Goal: Navigation & Orientation: Go to known website

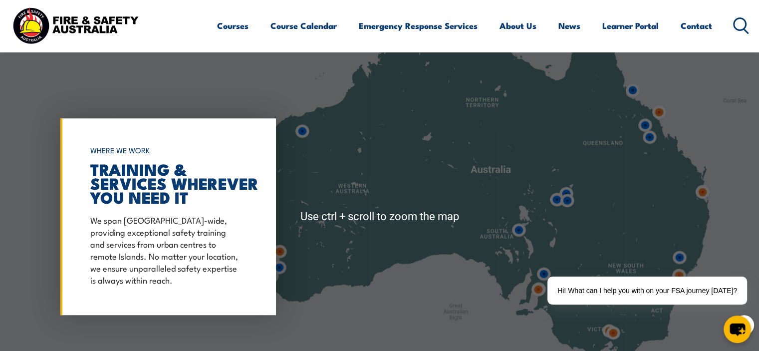
scroll to position [748, 0]
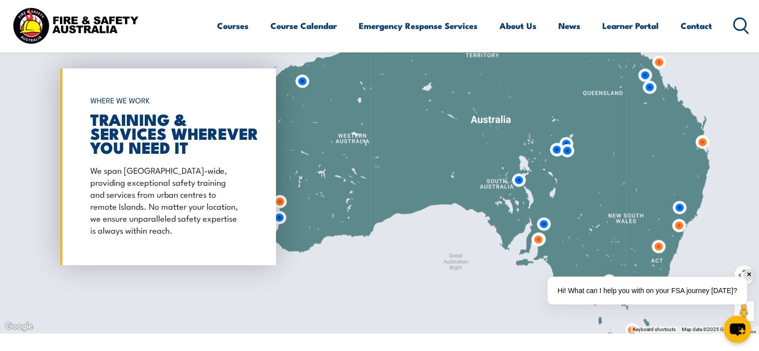
click at [751, 274] on div "✕" at bounding box center [748, 274] width 11 height 11
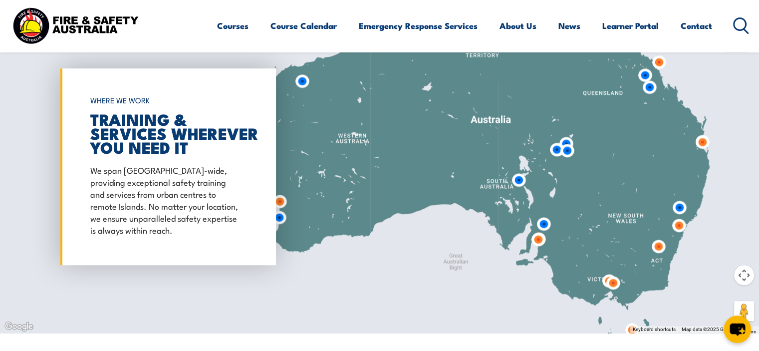
click at [561, 155] on img at bounding box center [567, 150] width 18 height 18
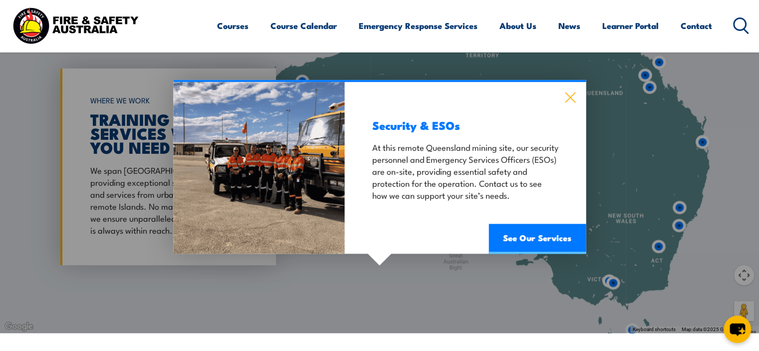
click at [570, 99] on icon at bounding box center [569, 97] width 11 height 11
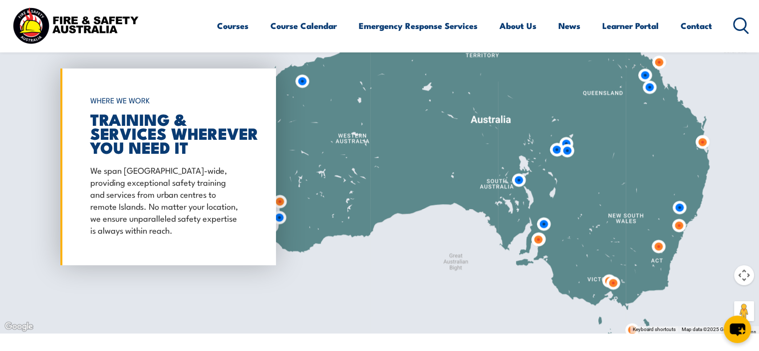
click at [554, 151] on img at bounding box center [556, 149] width 18 height 18
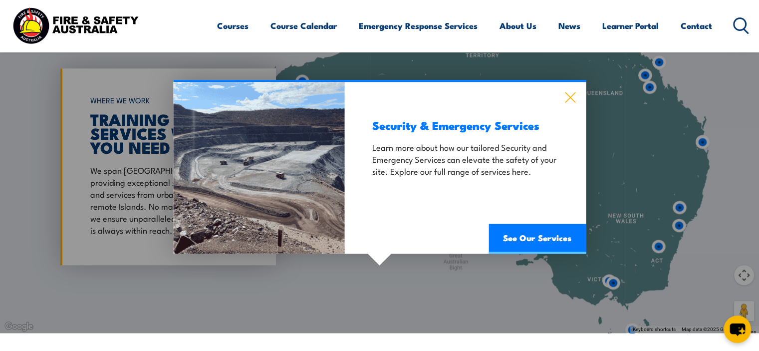
click at [573, 95] on icon at bounding box center [569, 97] width 11 height 11
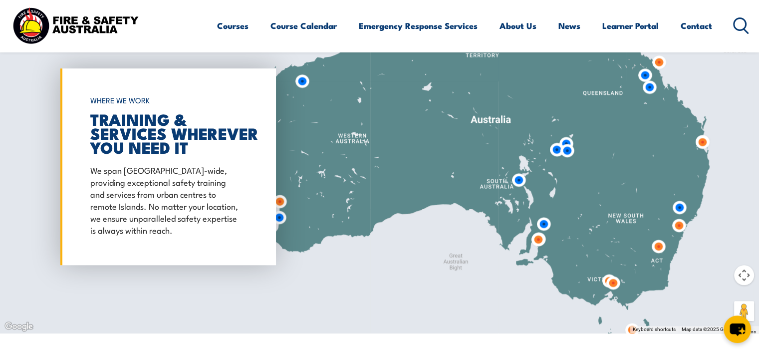
click at [564, 140] on img at bounding box center [556, 149] width 18 height 18
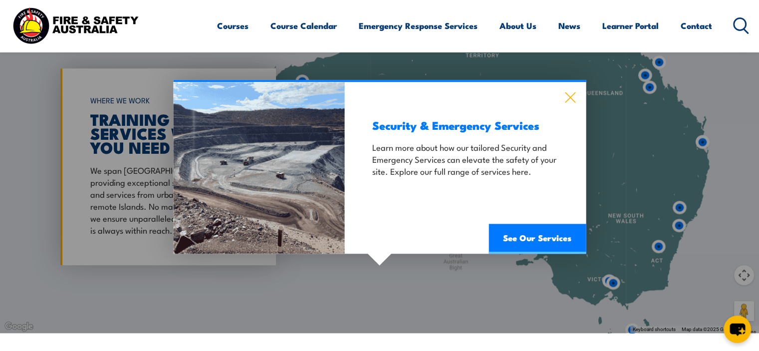
click at [568, 99] on icon at bounding box center [570, 97] width 10 height 10
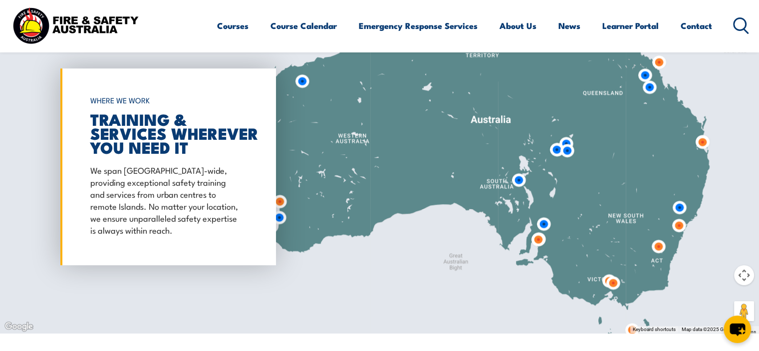
click at [569, 153] on img at bounding box center [567, 150] width 18 height 18
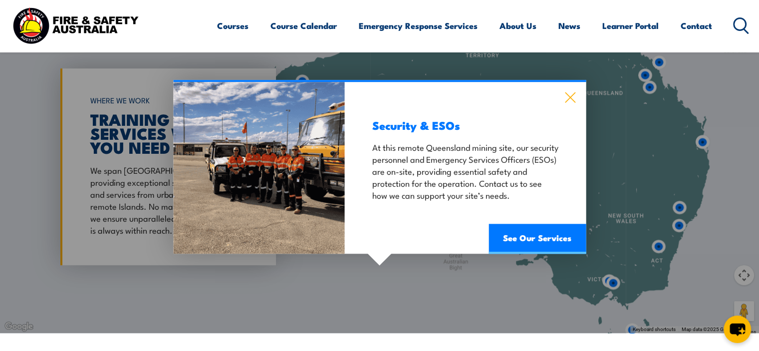
click at [565, 97] on icon at bounding box center [569, 97] width 11 height 11
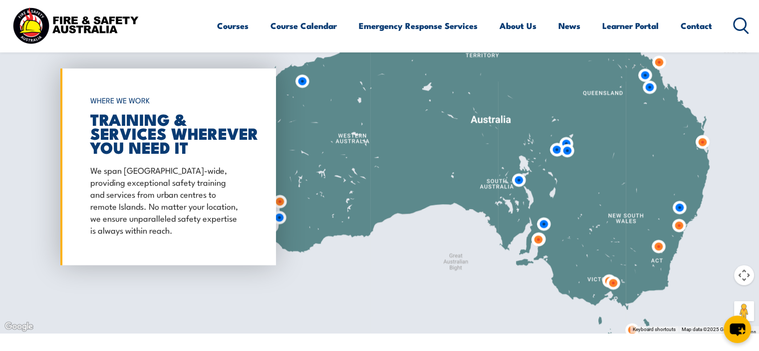
click at [523, 180] on img at bounding box center [518, 180] width 18 height 18
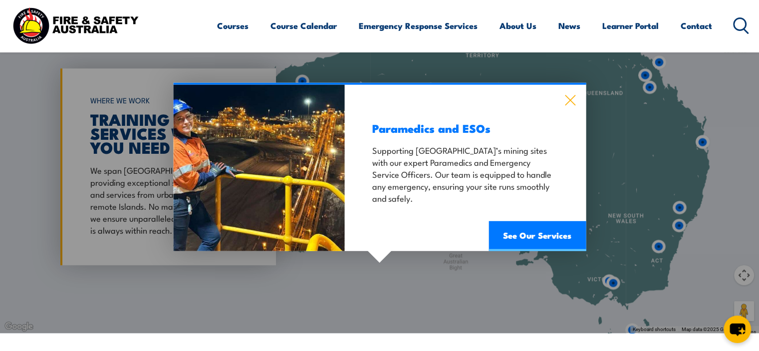
click at [573, 95] on icon at bounding box center [569, 99] width 11 height 11
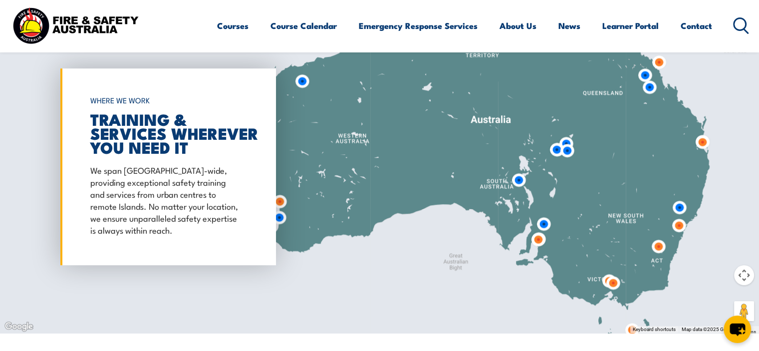
click at [548, 225] on img at bounding box center [543, 224] width 18 height 18
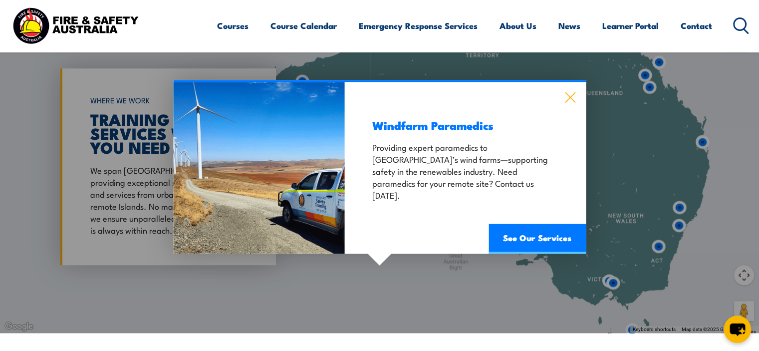
click at [566, 101] on icon at bounding box center [570, 97] width 10 height 10
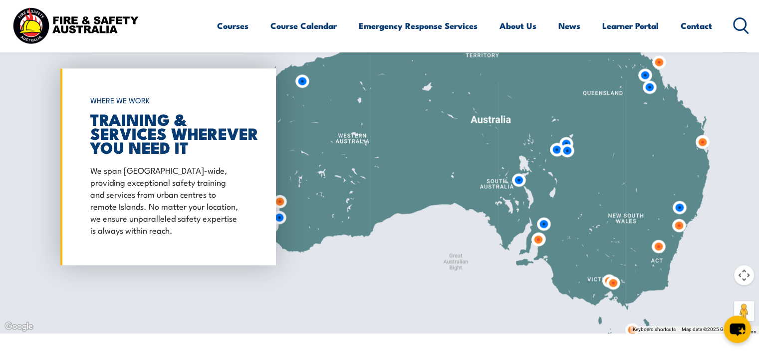
click at [542, 240] on img at bounding box center [538, 239] width 18 height 18
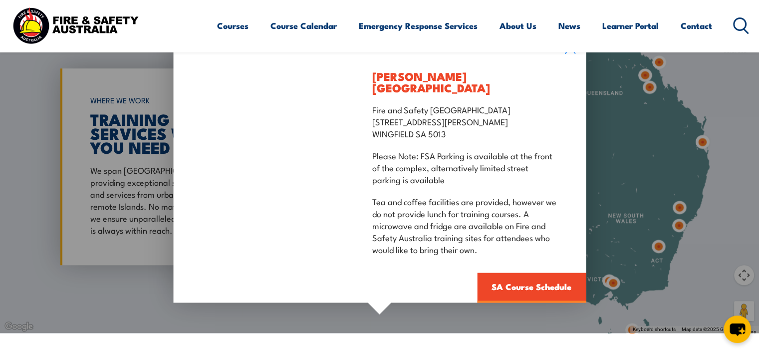
scroll to position [698, 0]
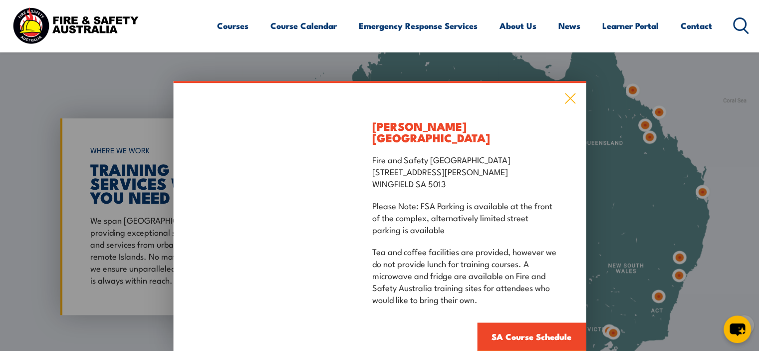
click at [571, 104] on icon at bounding box center [569, 98] width 11 height 11
